Goal: Find contact information: Find contact information

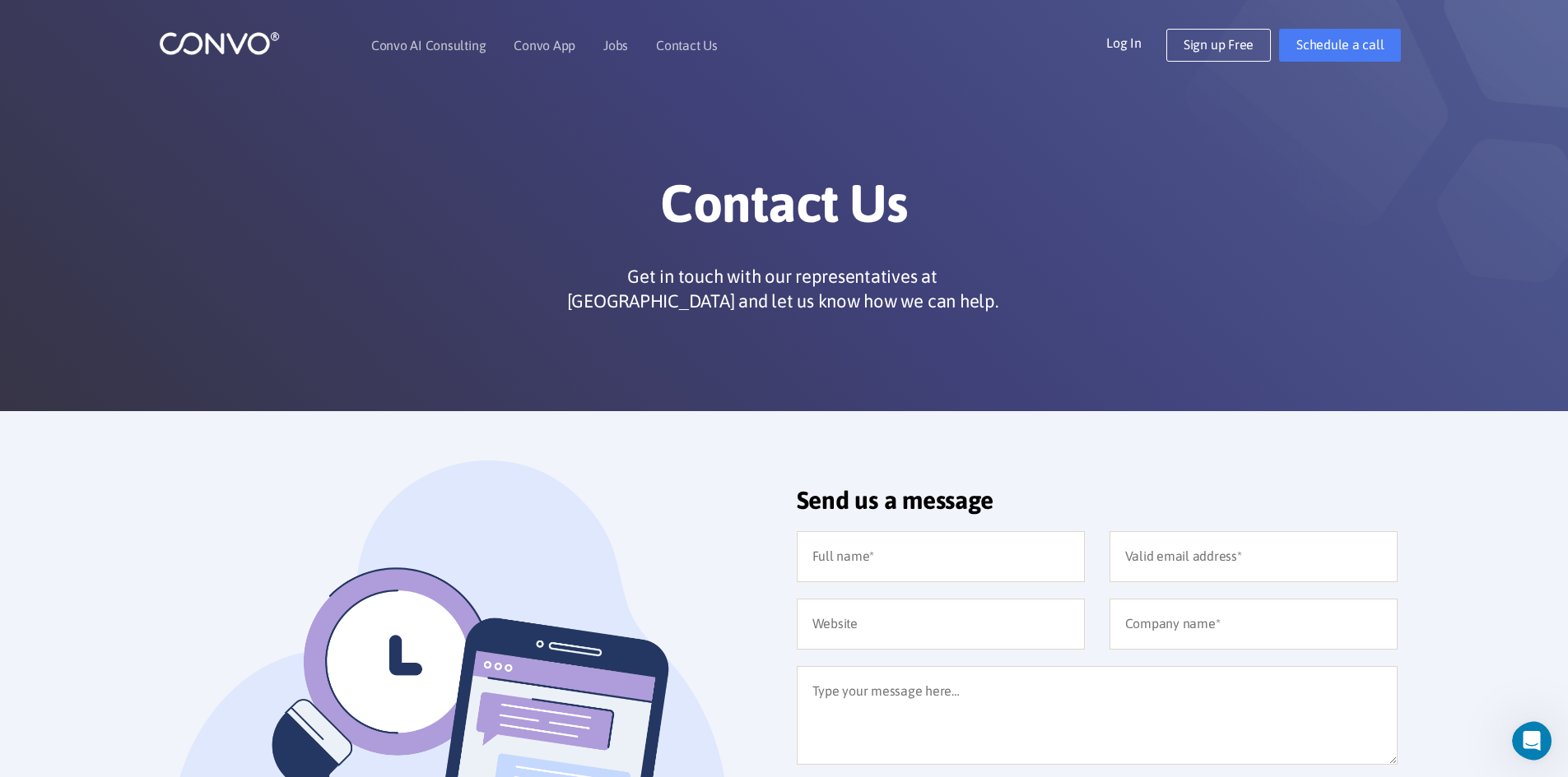
click at [240, 49] on img at bounding box center [219, 42] width 121 height 25
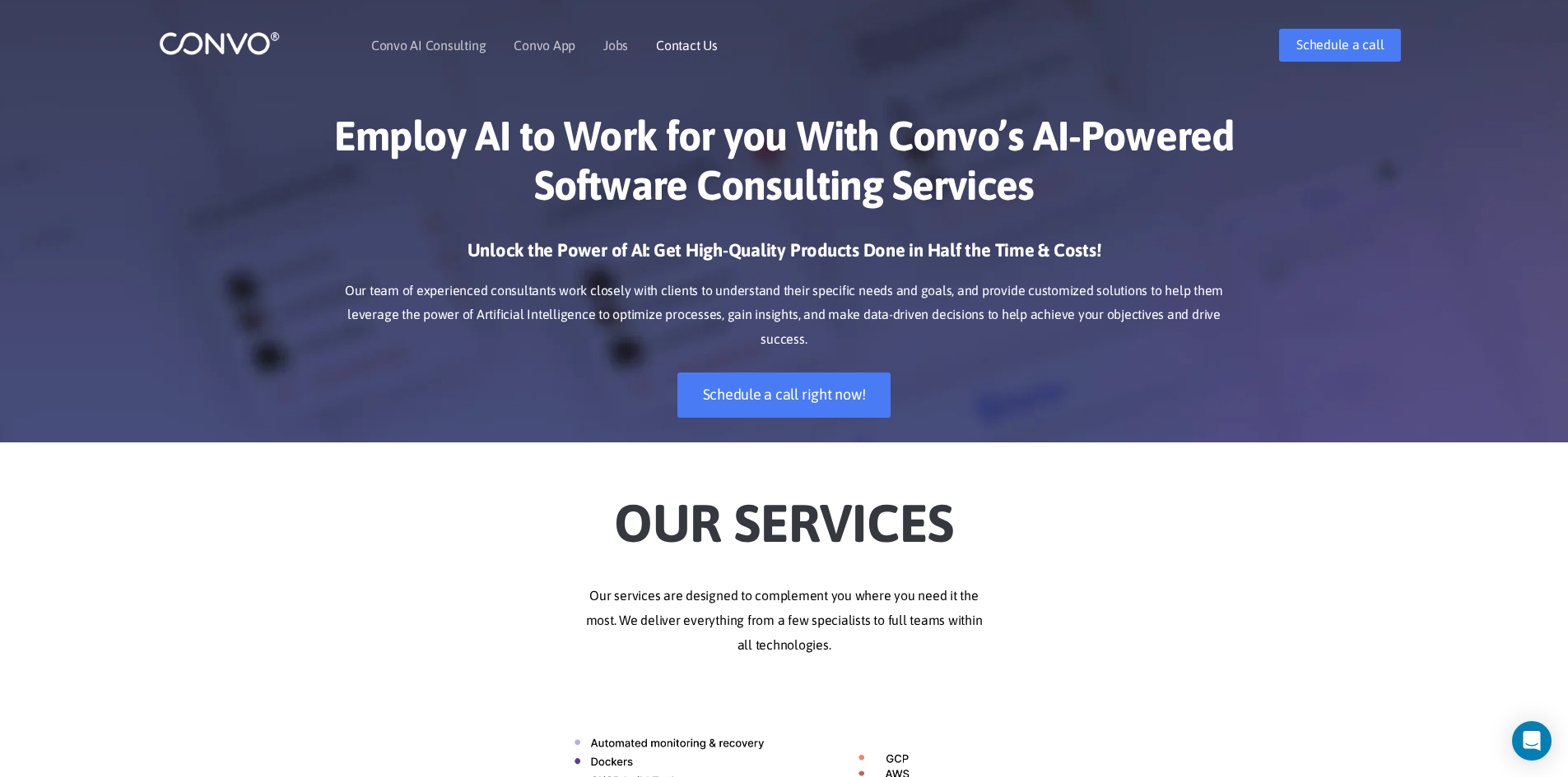
click at [661, 35] on li "Contact Us" at bounding box center [686, 44] width 61 height 71
click at [677, 42] on link "Contact Us" at bounding box center [686, 45] width 61 height 13
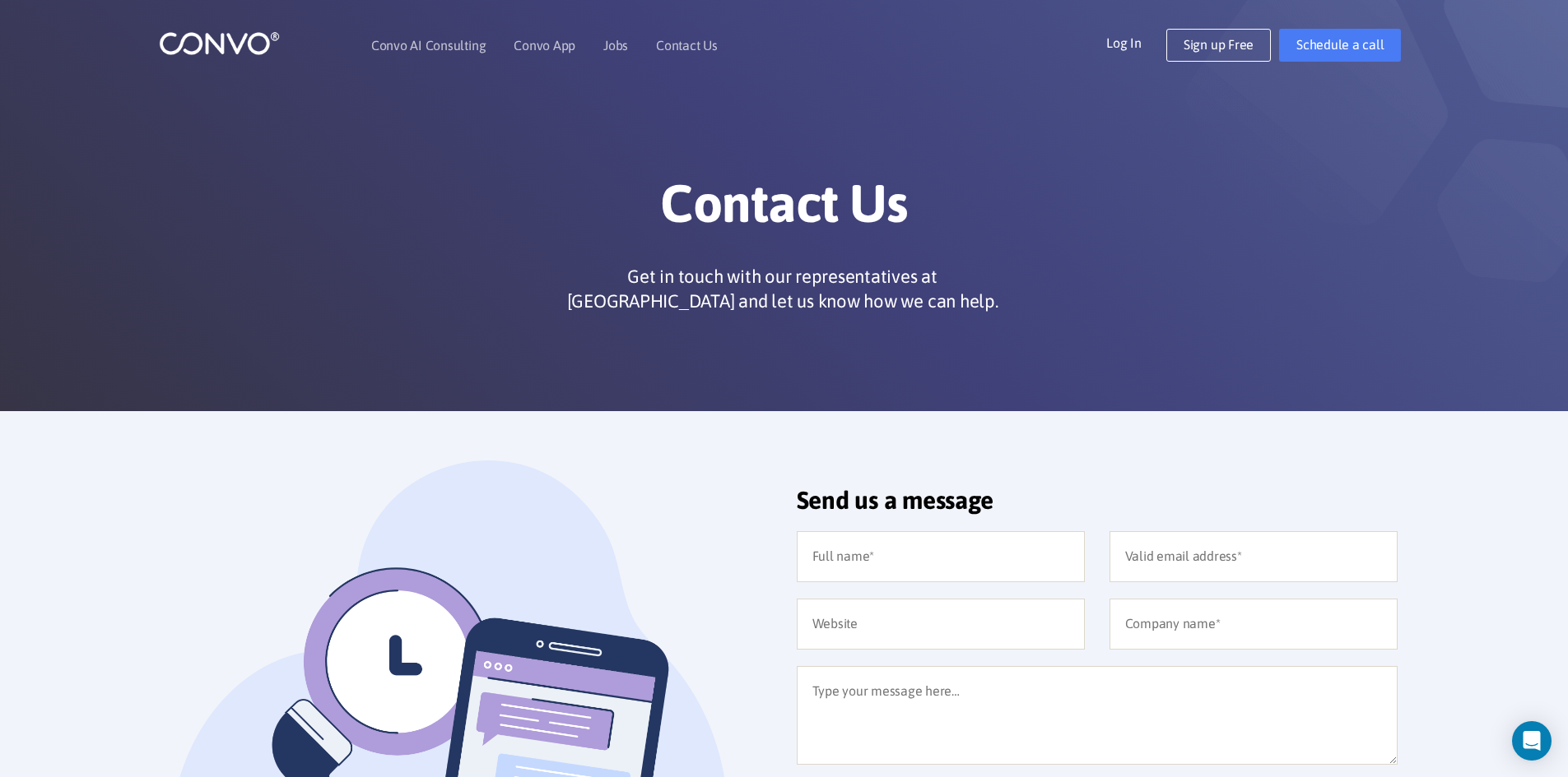
click at [214, 33] on img at bounding box center [219, 42] width 121 height 25
